Goal: Task Accomplishment & Management: Complete application form

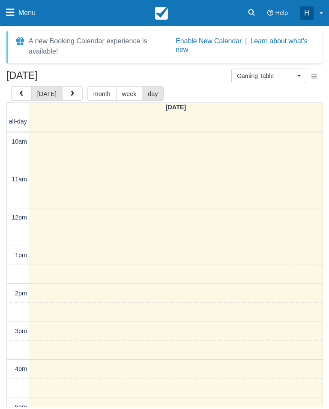
select select "6"
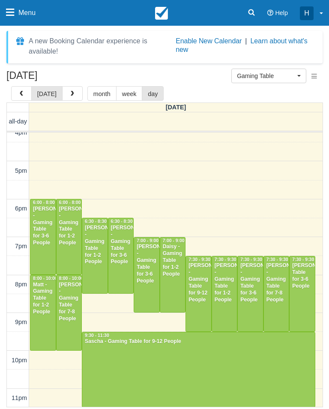
click at [69, 94] on span "button" at bounding box center [72, 94] width 6 height 6
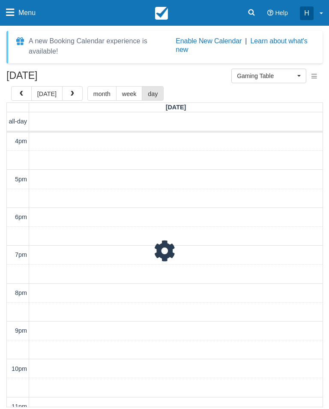
scroll to position [227, 0]
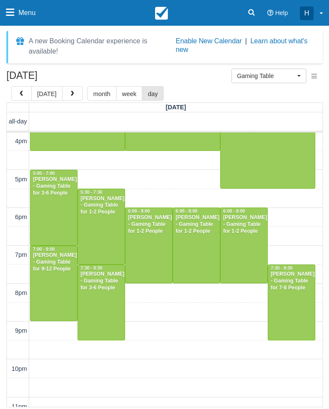
click at [5, 23] on link "Menu" at bounding box center [21, 13] width 42 height 26
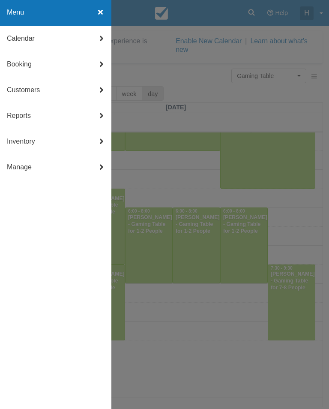
click at [45, 91] on link "Customers" at bounding box center [55, 90] width 111 height 26
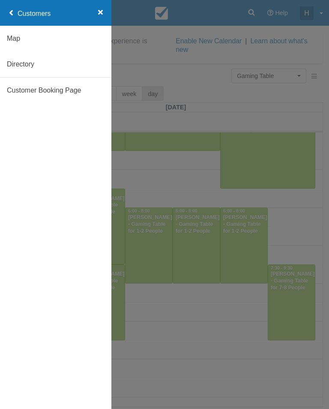
click at [18, 12] on link "Customers" at bounding box center [55, 13] width 111 height 27
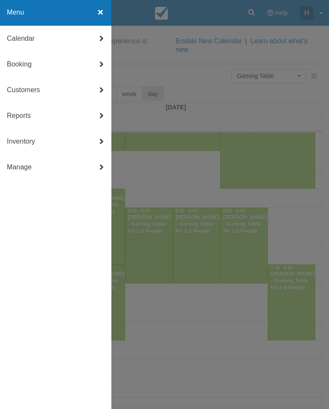
click at [36, 66] on link "Booking" at bounding box center [55, 64] width 111 height 26
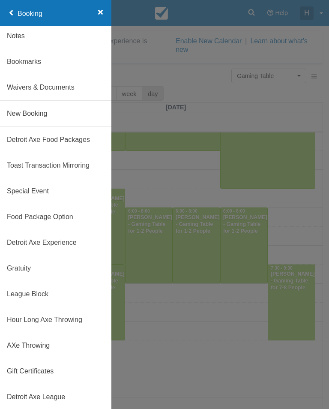
scroll to position [56, 0]
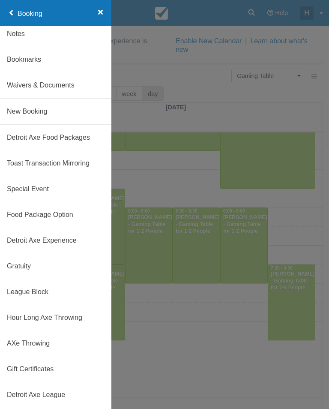
click at [63, 105] on link "New Booking" at bounding box center [55, 112] width 111 height 26
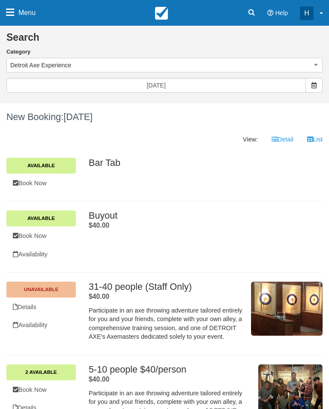
click at [316, 66] on icon "button" at bounding box center [316, 65] width 6 height 6
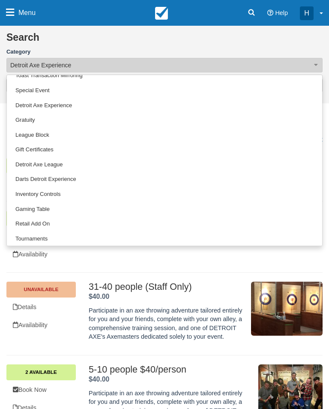
scroll to position [38, 0]
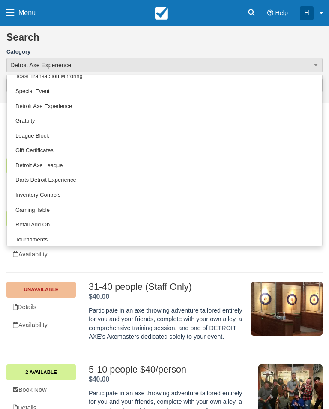
click at [44, 211] on link "Gaming Table" at bounding box center [164, 210] width 315 height 15
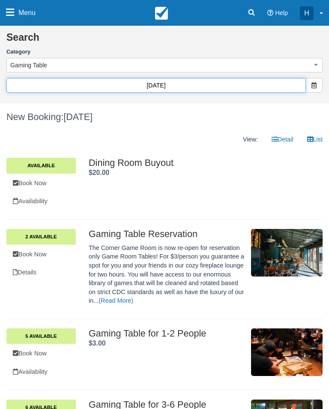
click at [275, 87] on input "10/10/25" at bounding box center [155, 85] width 299 height 15
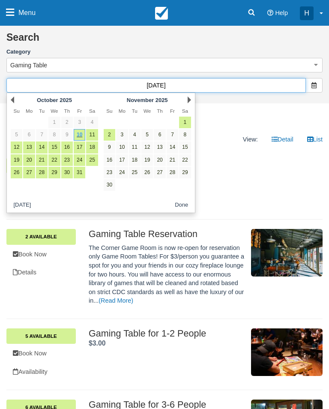
click at [264, 85] on input "10/10/25" at bounding box center [155, 85] width 299 height 15
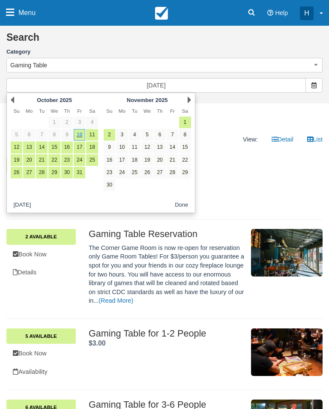
click at [93, 129] on link "11" at bounding box center [92, 135] width 12 height 12
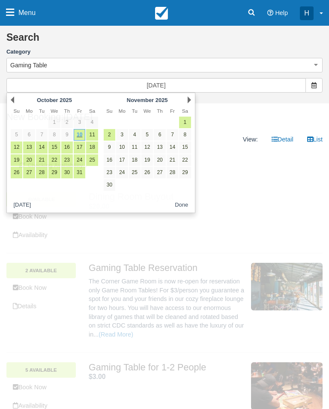
type input "10/11/25"
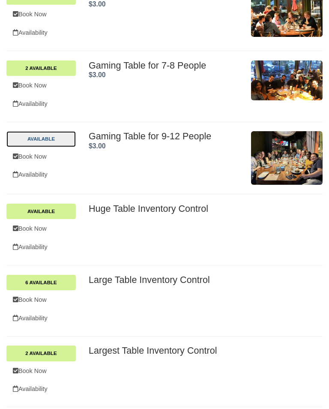
click at [63, 133] on link "Available" at bounding box center [40, 138] width 69 height 15
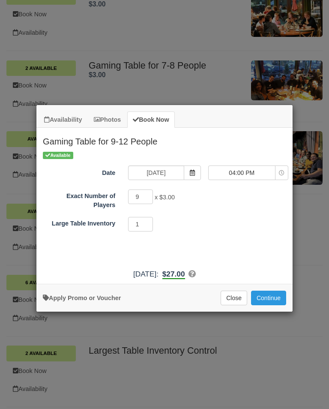
click at [283, 170] on icon "Item Modal" at bounding box center [282, 173] width 6 height 6
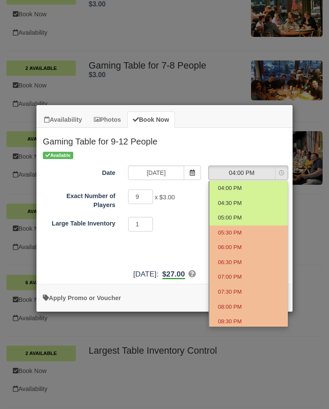
click at [239, 263] on ul "04:00 PM 04:30 PM 05:00 PM 05:30 PM 06:00 PM 06:30 PM 07:00 PM 07:30 PM 08:00 P…" at bounding box center [248, 254] width 79 height 146
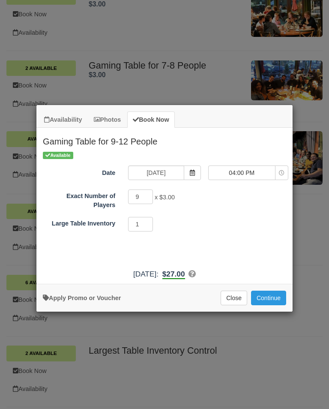
click at [256, 172] on span "04:00 PM" at bounding box center [242, 172] width 66 height 9
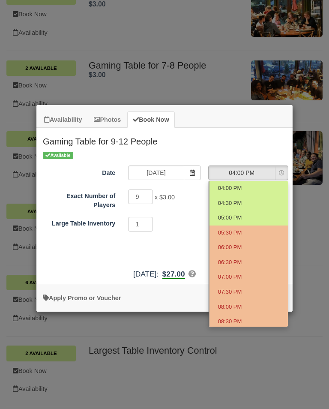
click at [196, 171] on div "Item Modal" at bounding box center [164, 208] width 257 height 207
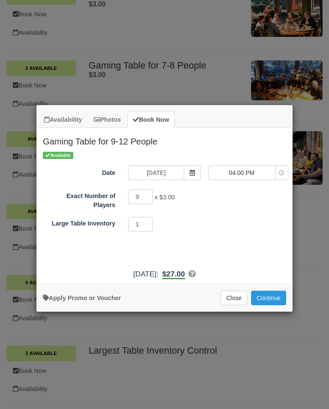
click at [194, 173] on icon "Item Modal" at bounding box center [192, 173] width 6 height 6
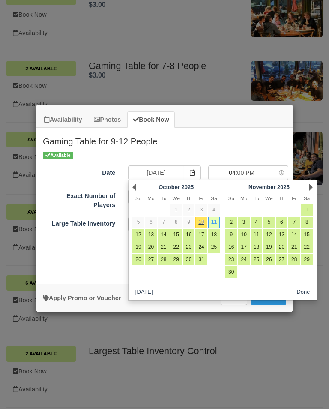
click at [197, 176] on span "Item Modal" at bounding box center [192, 172] width 17 height 15
click at [176, 169] on input "10/11/25" at bounding box center [156, 172] width 56 height 15
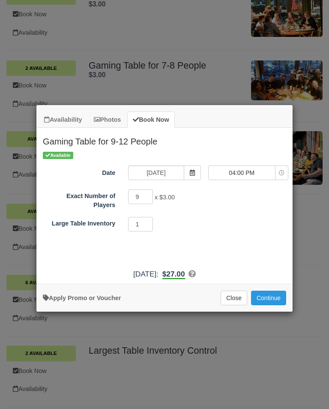
click at [197, 170] on span "Item Modal" at bounding box center [192, 172] width 17 height 15
click at [275, 176] on button "04:00 PM" at bounding box center [248, 172] width 80 height 15
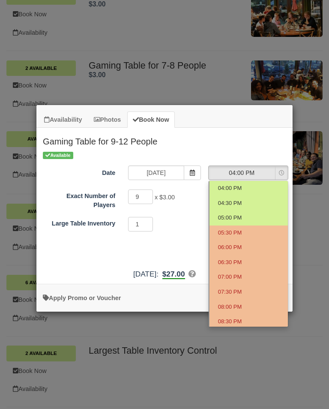
click at [214, 86] on div "Availability Photos Book Now Gaming Table for 9-12 People October 2025 Sun Sund…" at bounding box center [164, 204] width 329 height 409
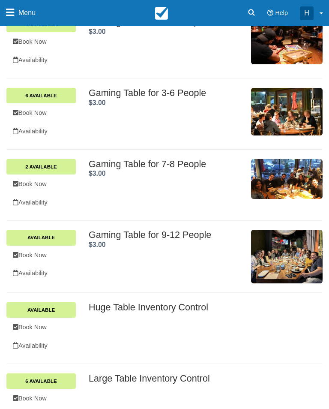
scroll to position [291, 0]
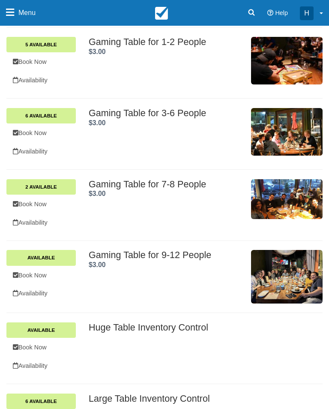
click at [48, 200] on link "Book Now" at bounding box center [40, 204] width 69 height 18
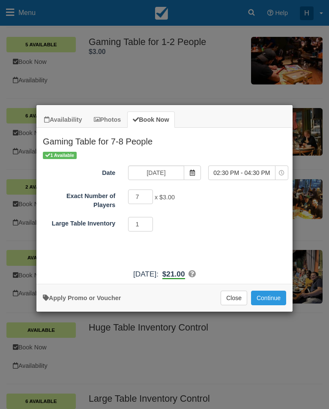
click at [278, 171] on button "02:30 PM - 04:30 PM" at bounding box center [248, 172] width 80 height 15
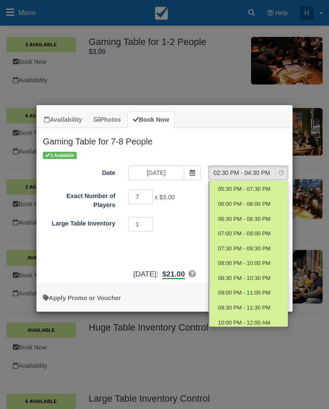
scroll to position [87, 0]
click at [268, 145] on div "Item Modal" at bounding box center [164, 208] width 257 height 207
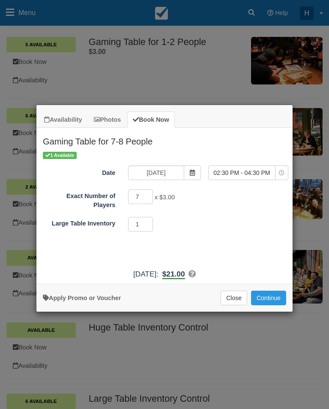
click at [284, 169] on span "Item Modal" at bounding box center [282, 172] width 6 height 7
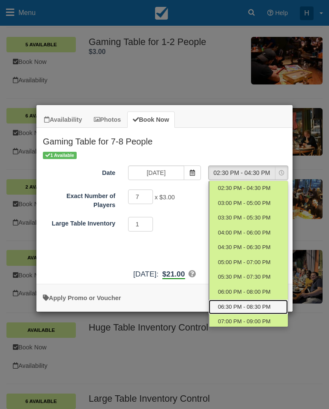
click at [251, 305] on span "06:30 PM - 08:30 PM" at bounding box center [244, 307] width 53 height 8
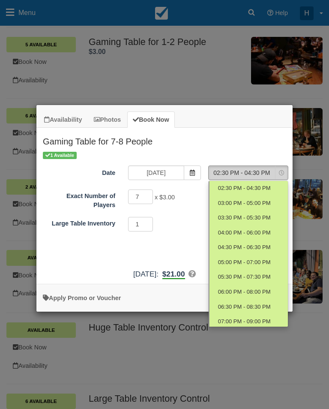
select select "8"
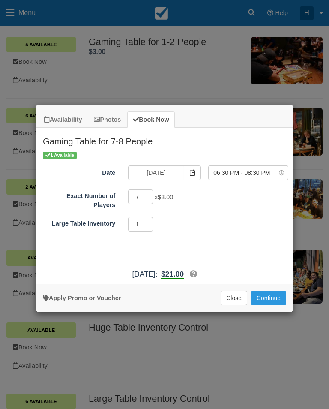
click at [275, 298] on button "Continue" at bounding box center [268, 297] width 35 height 15
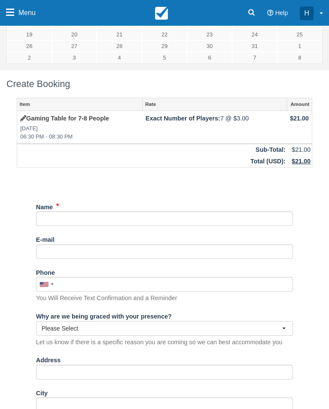
scroll to position [104, 0]
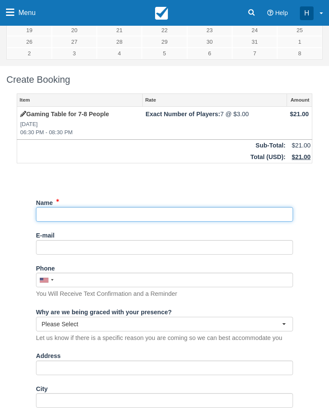
click at [126, 220] on input "Name" at bounding box center [164, 214] width 257 height 15
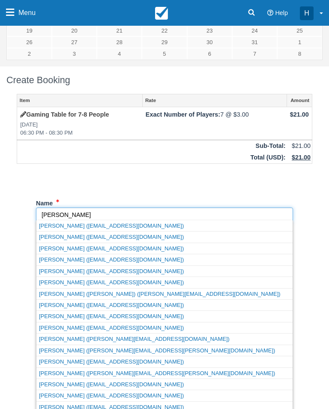
click at [161, 245] on link "Ashley (a.koazitter28@gmail.com)" at bounding box center [164, 248] width 256 height 11
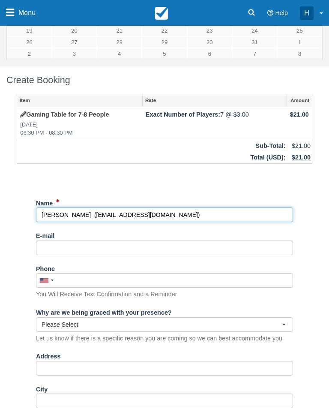
type input "[PERSON_NAME]"
type input "a.koazitter28@gmail.com"
type input "+16235704909"
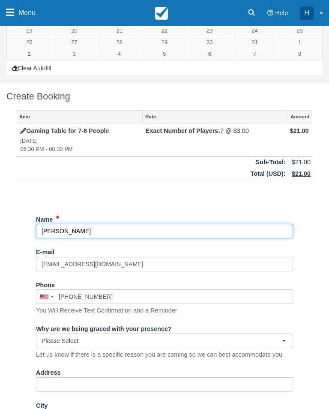
select select "MI"
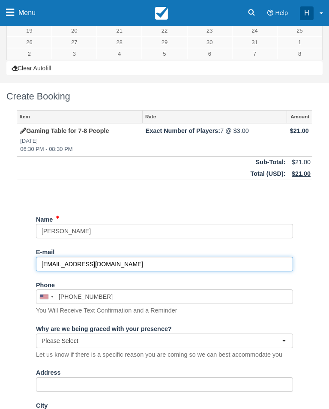
click at [198, 265] on input "a.koazitter28@gmail.com" at bounding box center [164, 264] width 257 height 15
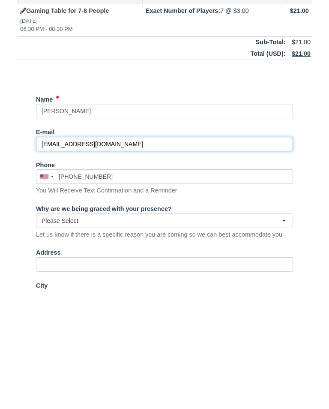
click at [124, 257] on input "a.koazitter28@gmail.com" at bounding box center [164, 264] width 257 height 15
click at [127, 257] on input "a.koazitter28@gmail.com" at bounding box center [164, 264] width 257 height 15
click at [58, 257] on input "fireat|wil@yahoo.com" at bounding box center [164, 264] width 257 height 15
click at [157, 257] on input "fireat_wil@yahoo.com" at bounding box center [164, 264] width 257 height 15
type input "[EMAIL_ADDRESS][DOMAIN_NAME]"
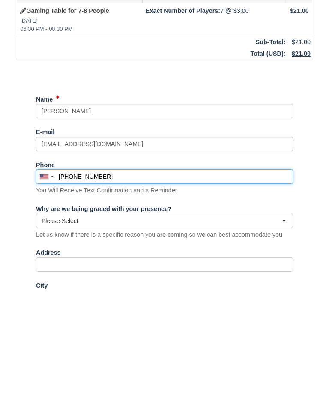
click at [155, 289] on input "+16235704909" at bounding box center [164, 296] width 257 height 15
click at [129, 289] on input "+16235704909" at bounding box center [164, 296] width 257 height 15
click at [134, 289] on input "+16235704909" at bounding box center [164, 296] width 257 height 15
click at [65, 289] on input "+4693287089" at bounding box center [164, 296] width 257 height 15
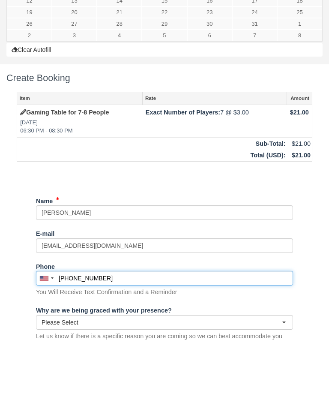
scroll to position [53, 0]
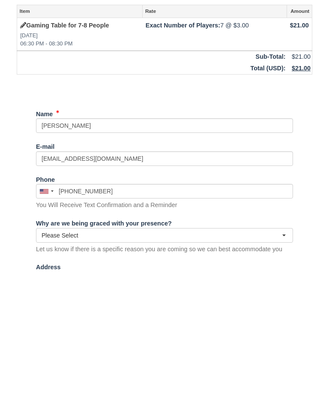
click at [209, 368] on span "Please Select" at bounding box center [162, 372] width 240 height 9
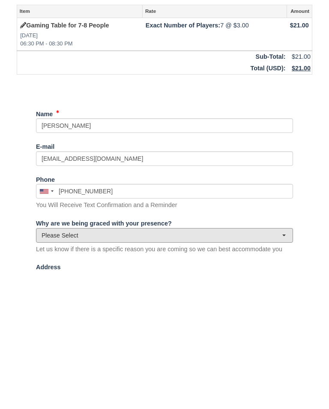
type input "(469) 328-7089"
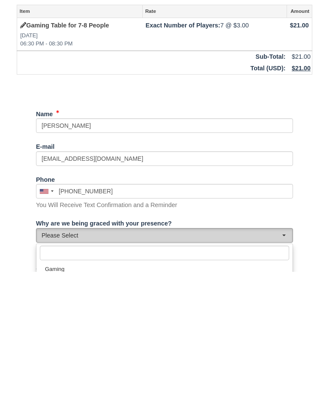
scroll to position [210, 0]
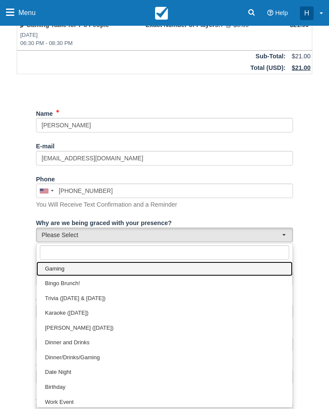
click at [194, 266] on link "Gaming" at bounding box center [164, 268] width 256 height 15
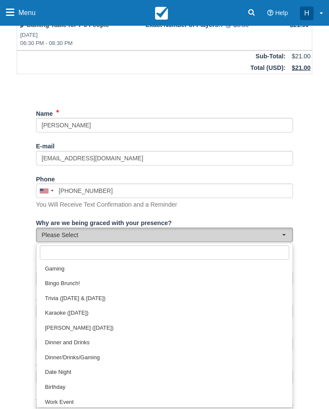
select select "Gaming"
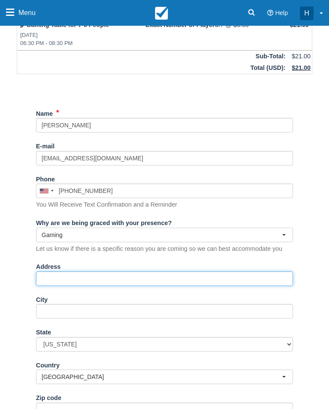
click at [209, 277] on input "Address" at bounding box center [164, 278] width 257 height 15
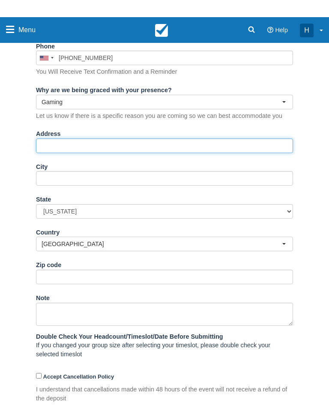
scroll to position [378, 0]
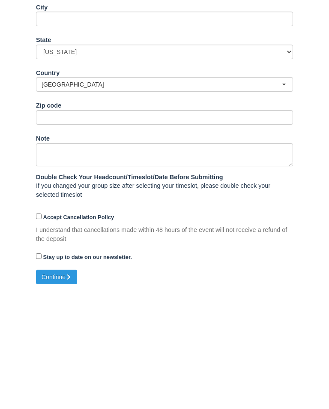
click at [37, 337] on input "Accept Cancellation Policy" at bounding box center [39, 340] width 6 height 6
checkbox input "true"
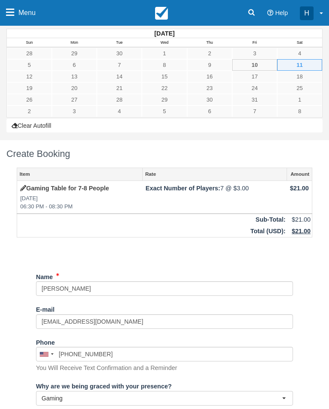
scroll to position [48, 0]
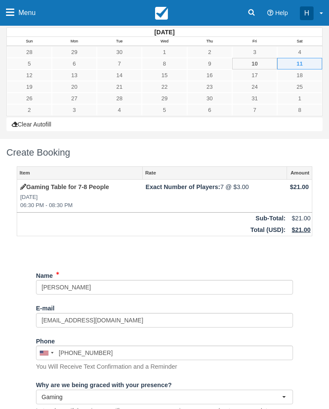
click at [294, 193] on td "$21.00" at bounding box center [299, 195] width 25 height 33
click at [17, 188] on td "Gaming Table for 7-8 People Sat Oct 11, 2025 06:30 PM - 08:30 PM" at bounding box center [80, 195] width 126 height 33
click at [22, 186] on icon at bounding box center [23, 187] width 6 height 6
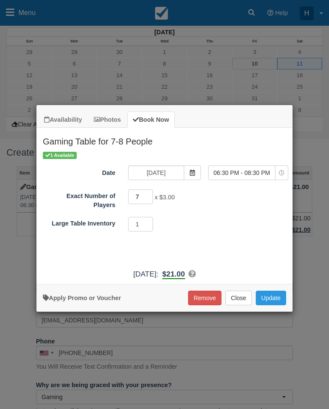
click at [149, 194] on input "7" at bounding box center [140, 196] width 25 height 15
type input "8"
click at [250, 243] on div "1 Available Date 10/11/25 Time Selector 06:30 PM - 08:30 PM 02:30 PM - 04:30 PM…" at bounding box center [164, 207] width 256 height 114
click at [277, 302] on button "Update" at bounding box center [271, 297] width 30 height 15
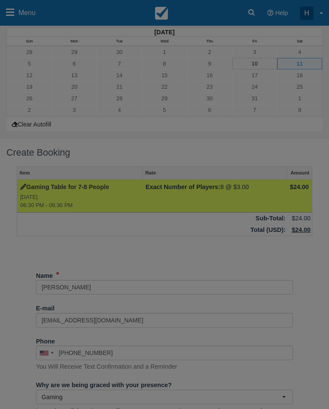
select select "Gaming"
select select "MI"
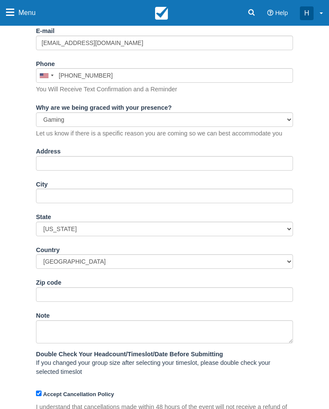
scroll to position [365, 0]
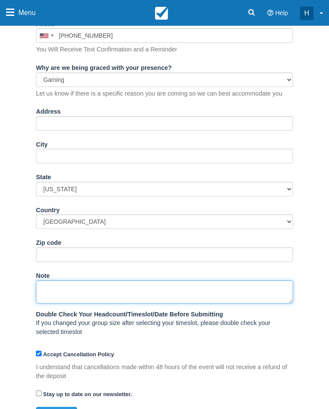
click at [253, 288] on textarea "Note" at bounding box center [164, 291] width 257 height 23
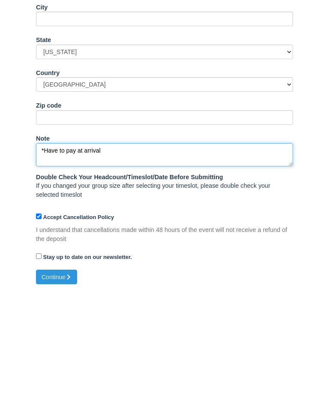
type textarea "*Have to pay at arrival"
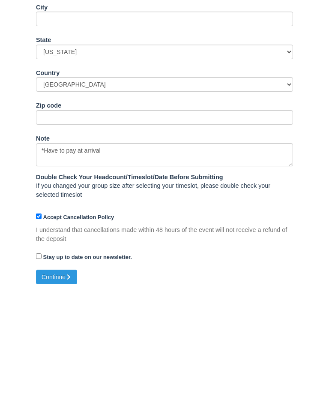
click at [52, 393] on button "Continue" at bounding box center [56, 400] width 41 height 15
type input "+14693287089"
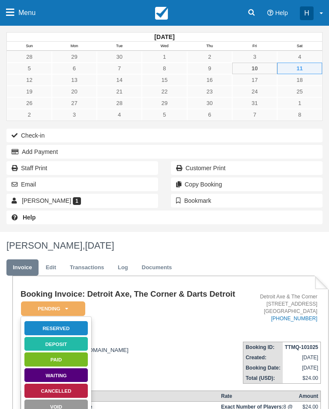
click at [49, 335] on link "Reserved" at bounding box center [56, 327] width 64 height 15
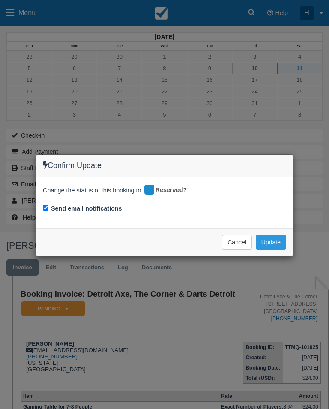
click at [280, 240] on button "Update" at bounding box center [271, 242] width 30 height 15
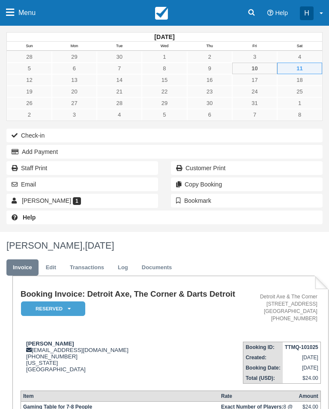
click at [15, 21] on link "Menu" at bounding box center [21, 13] width 42 height 26
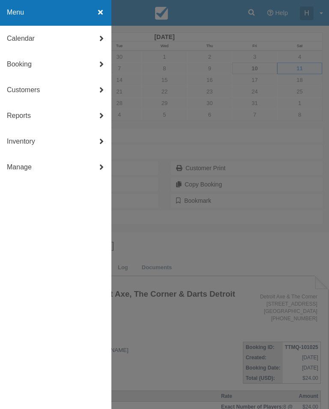
click at [64, 33] on link "Calendar" at bounding box center [55, 39] width 111 height 26
click at [30, 152] on link "Day" at bounding box center [55, 142] width 111 height 26
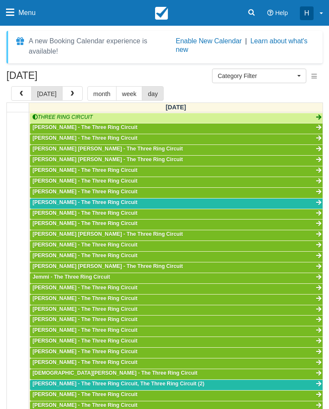
scroll to position [201, 0]
click at [292, 81] on button "Category Filter" at bounding box center [259, 76] width 94 height 15
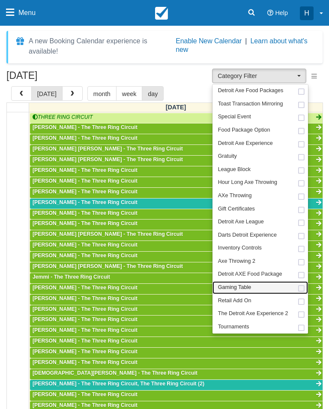
click at [266, 288] on link "Gaming Table" at bounding box center [260, 287] width 96 height 13
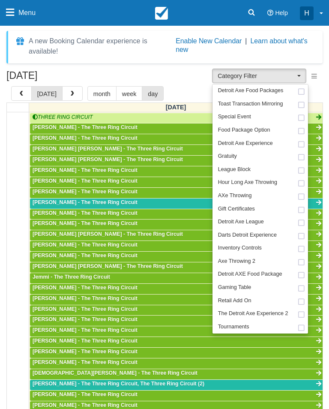
select select "6"
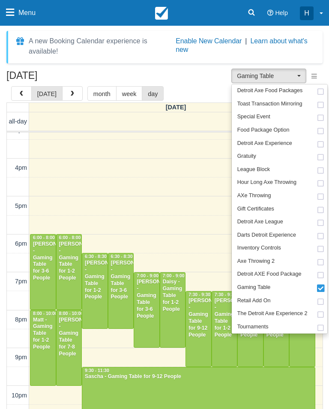
scroll to position [201, 0]
click at [209, 86] on div at bounding box center [164, 204] width 329 height 409
